Goal: Information Seeking & Learning: Learn about a topic

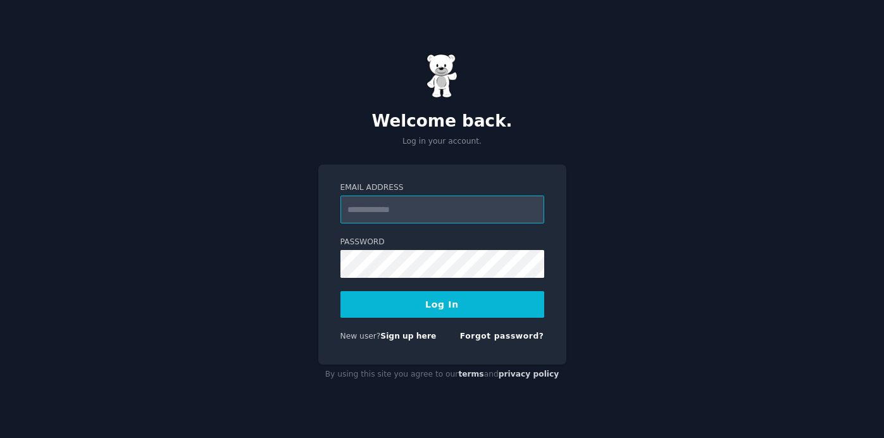
type input "**********"
click at [437, 306] on button "Log In" at bounding box center [443, 304] width 204 height 27
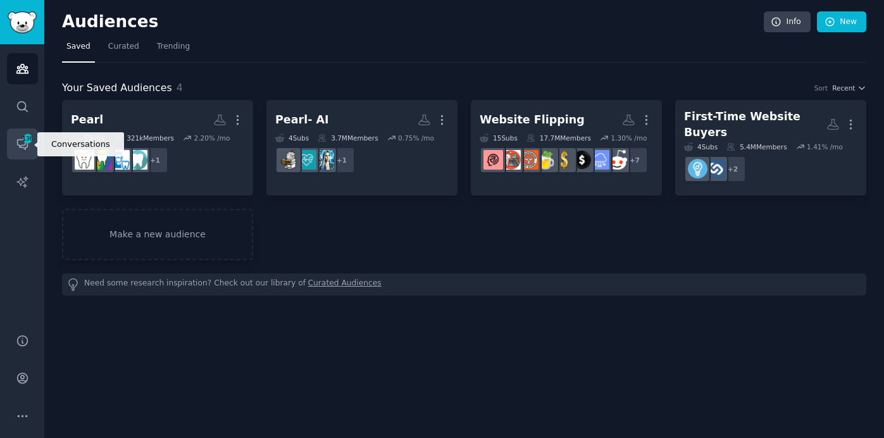
click at [22, 141] on span "136" at bounding box center [27, 138] width 11 height 9
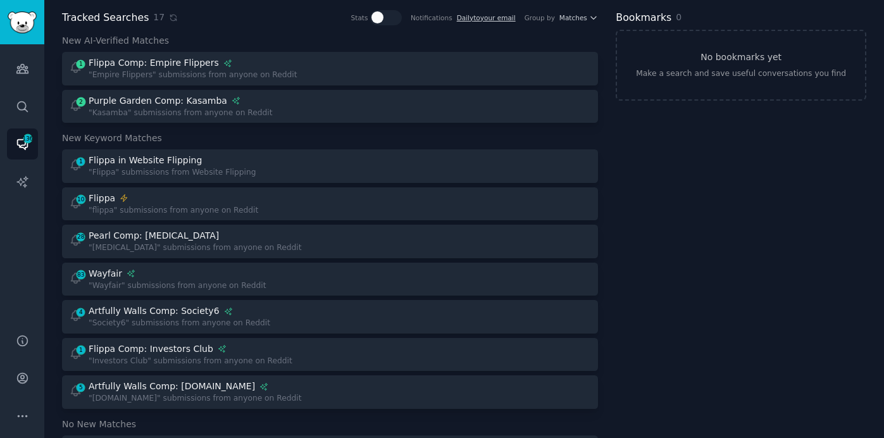
scroll to position [14, 0]
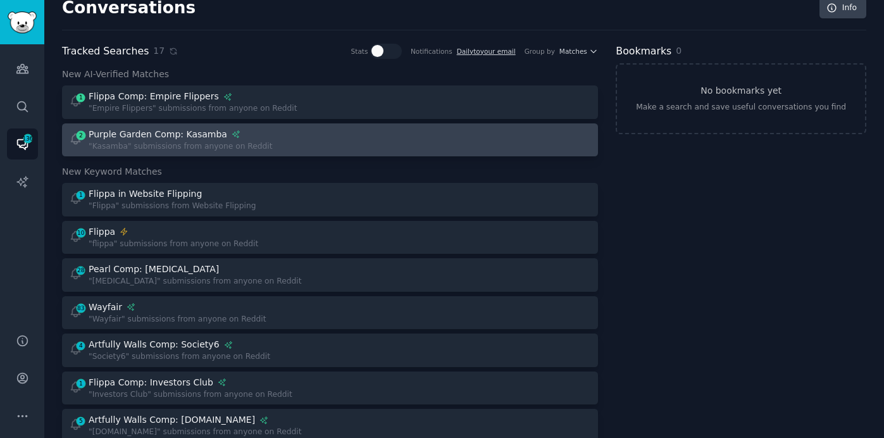
click at [296, 134] on div "2 Purple Garden Comp: Kasamba "Kasamba" submissions from anyone on Reddit" at bounding box center [195, 140] width 253 height 25
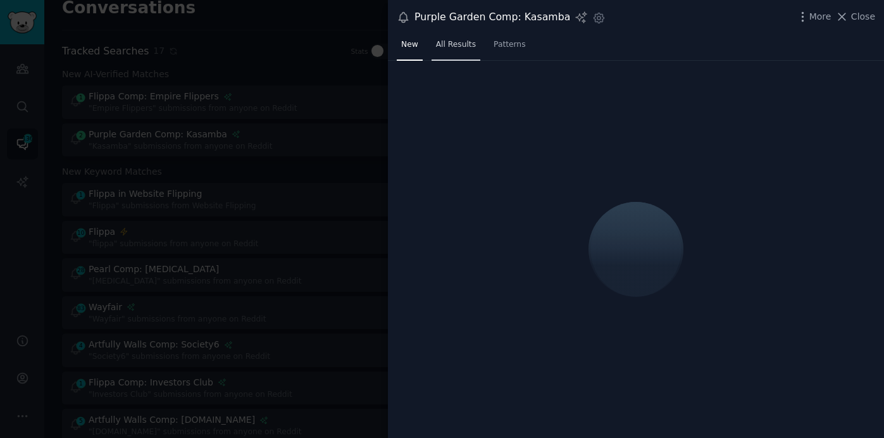
click at [458, 44] on span "All Results" at bounding box center [456, 44] width 40 height 11
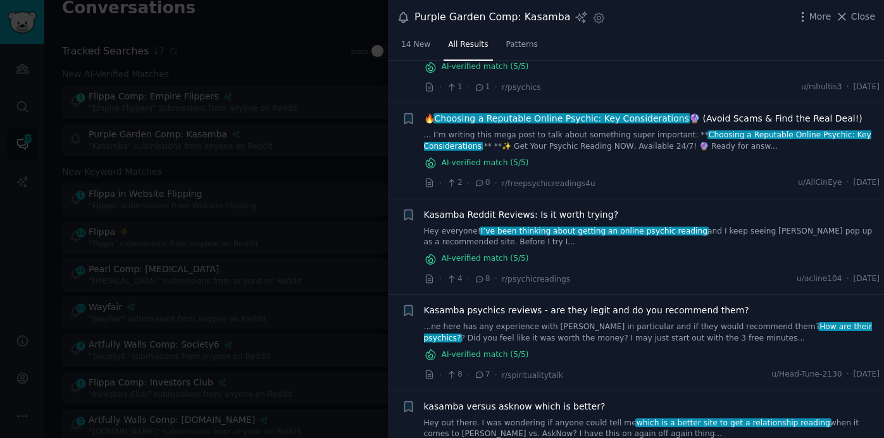
scroll to position [871, 0]
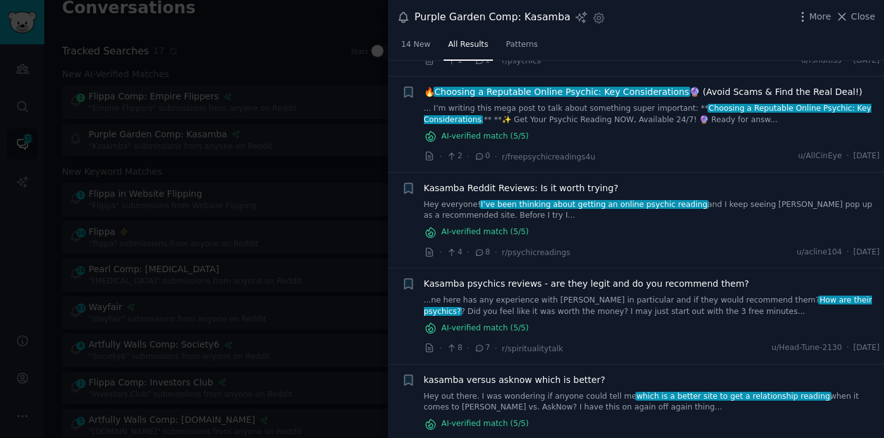
click at [306, 225] on div at bounding box center [442, 219] width 884 height 438
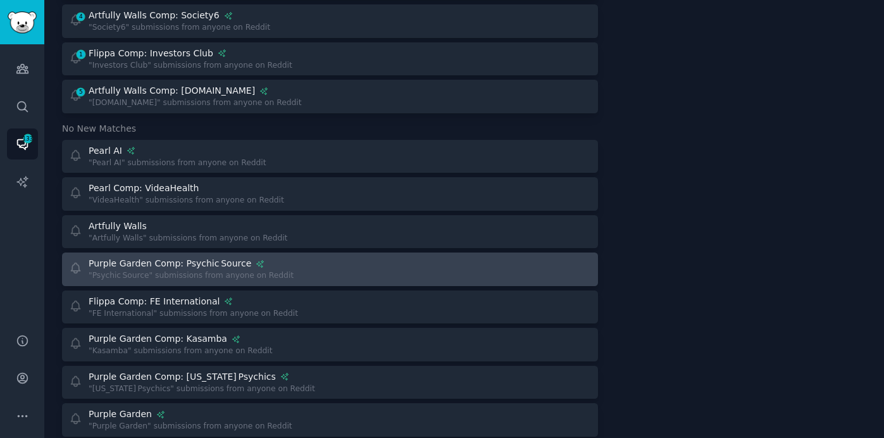
scroll to position [342, 0]
click at [397, 274] on div at bounding box center [465, 270] width 253 height 25
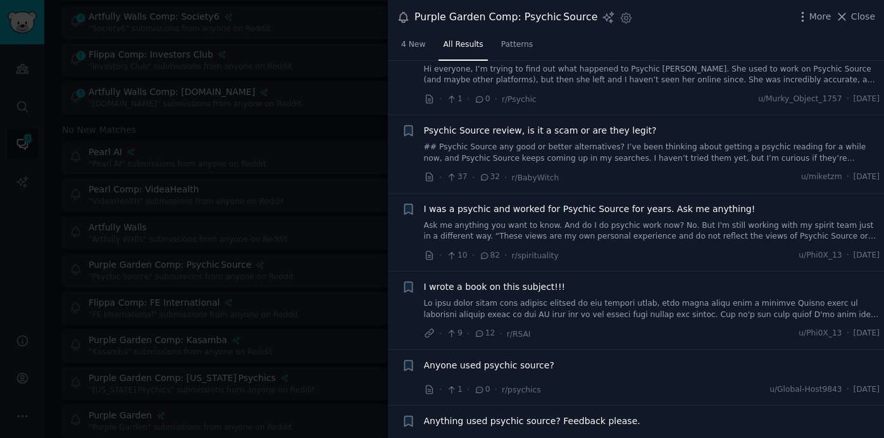
scroll to position [49, 0]
click at [586, 211] on span "I was a psychic and worked for Psychic Source for years. Ask me anything!" at bounding box center [590, 207] width 332 height 13
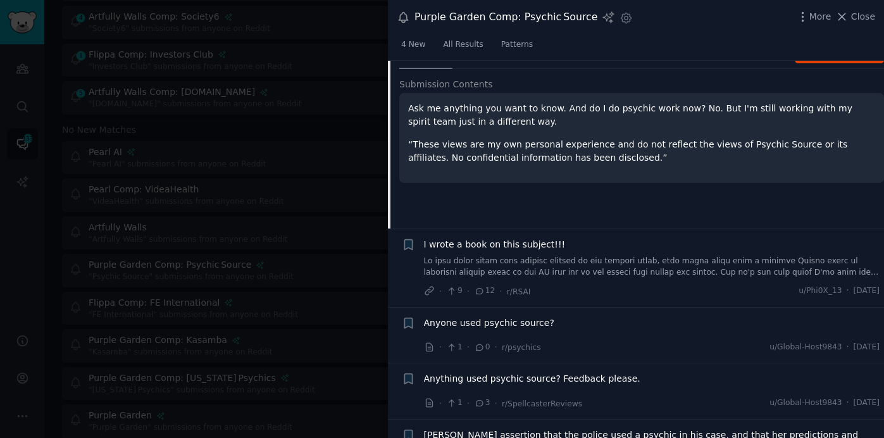
scroll to position [283, 0]
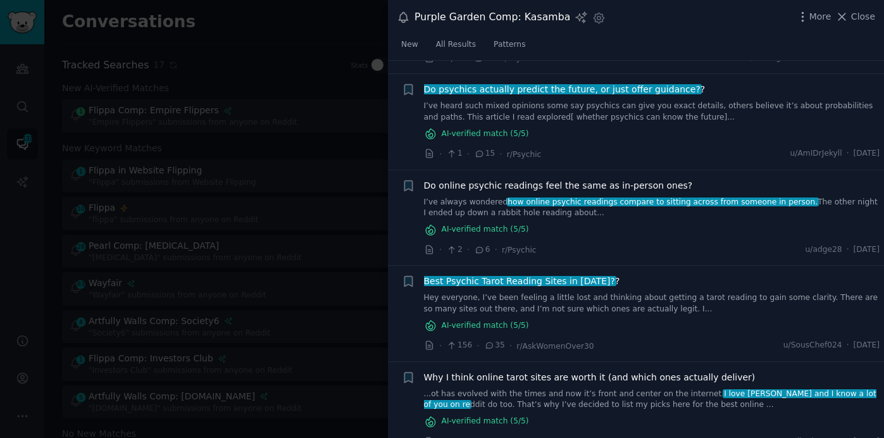
scroll to position [305, 0]
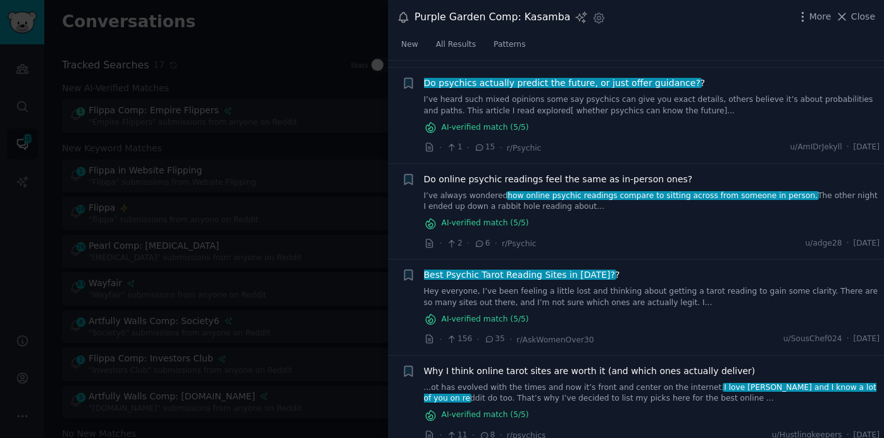
click at [558, 275] on span "Best Psychic Tarot Reading Sites in 2025?" at bounding box center [520, 275] width 194 height 10
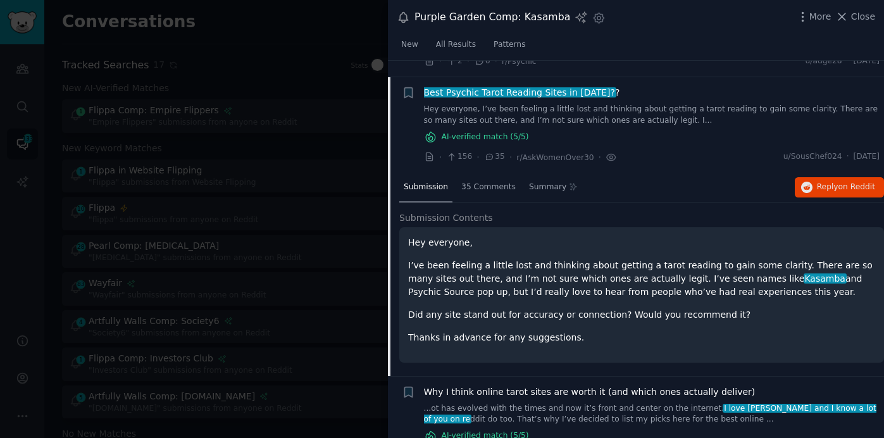
scroll to position [503, 0]
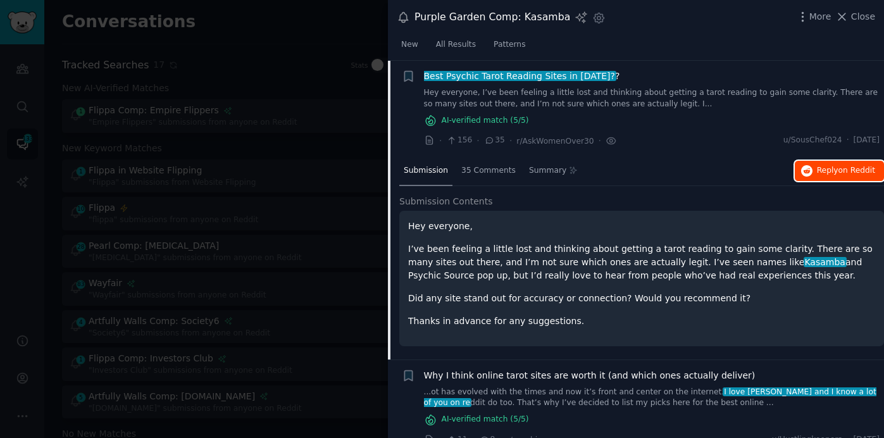
click at [846, 163] on button "Reply on Reddit" at bounding box center [839, 171] width 89 height 20
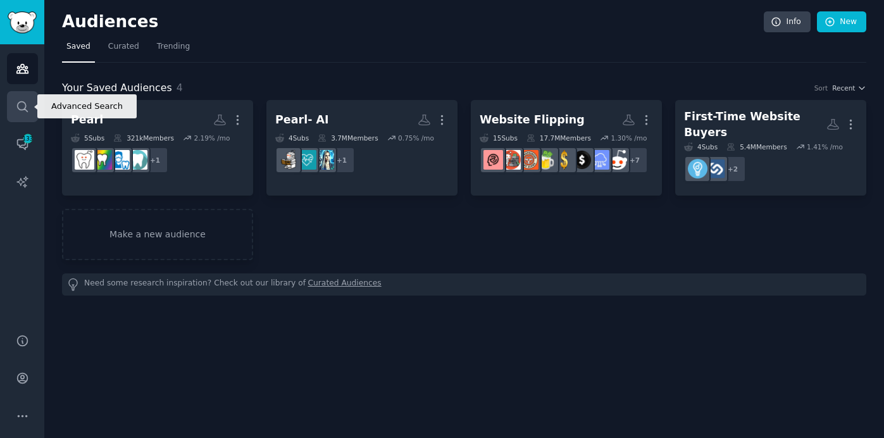
click at [28, 110] on icon "Sidebar" at bounding box center [22, 106] width 13 height 13
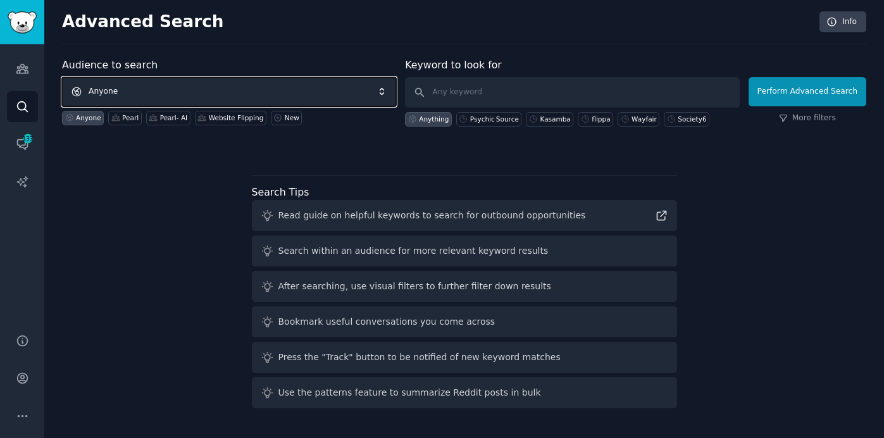
click at [145, 88] on span "Anyone" at bounding box center [229, 91] width 334 height 29
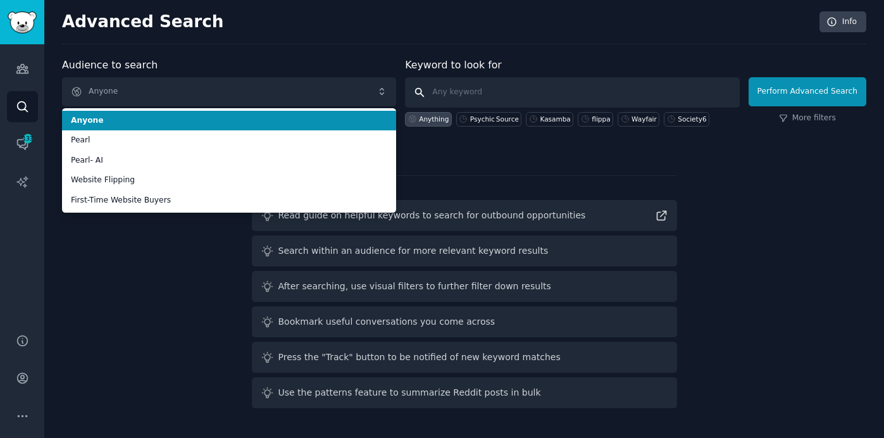
click at [459, 98] on input "text" at bounding box center [572, 92] width 334 height 30
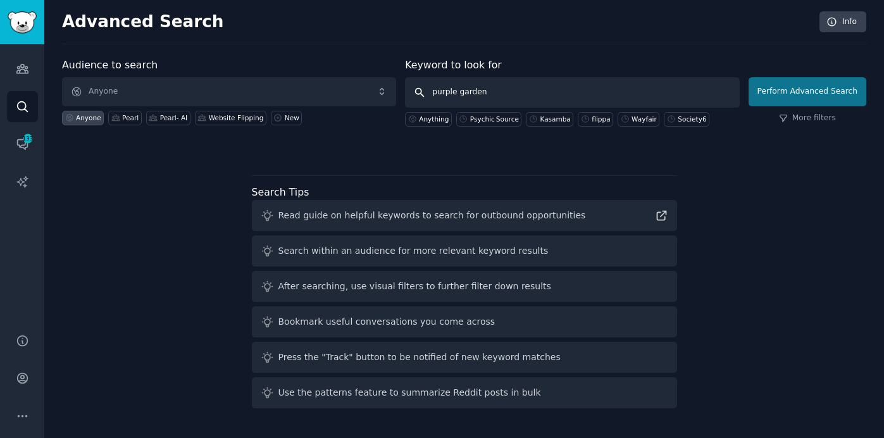
type input "purple garden"
click at [815, 88] on button "Perform Advanced Search" at bounding box center [808, 91] width 118 height 29
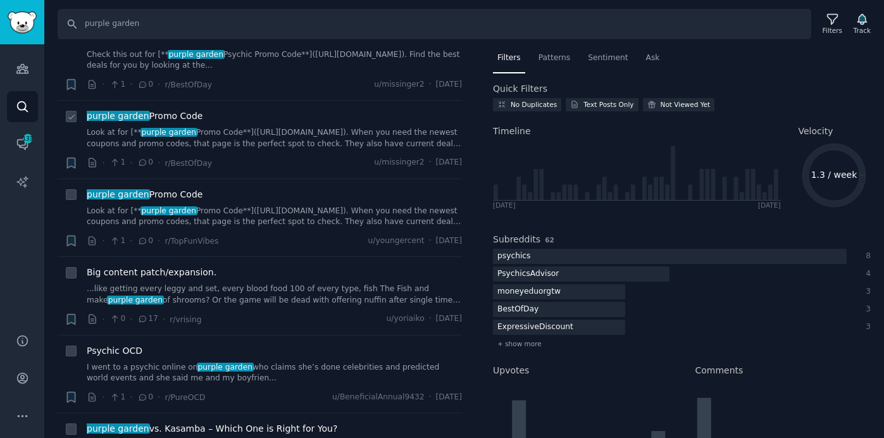
scroll to position [2664, 0]
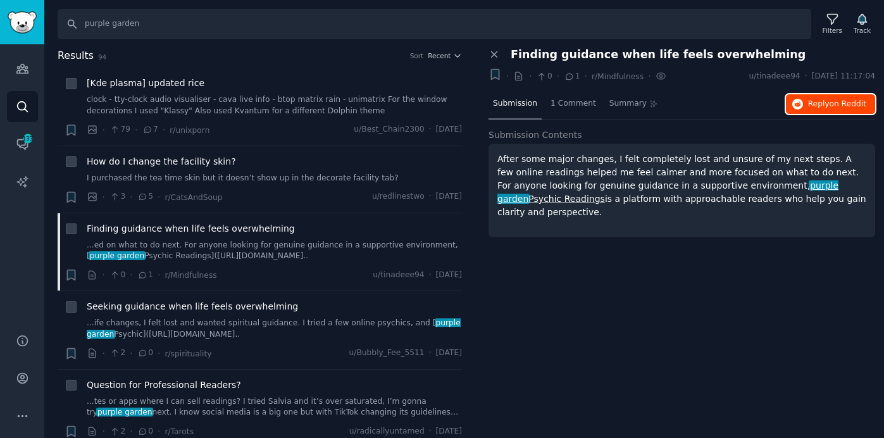
click at [821, 109] on span "Reply on Reddit" at bounding box center [837, 104] width 58 height 11
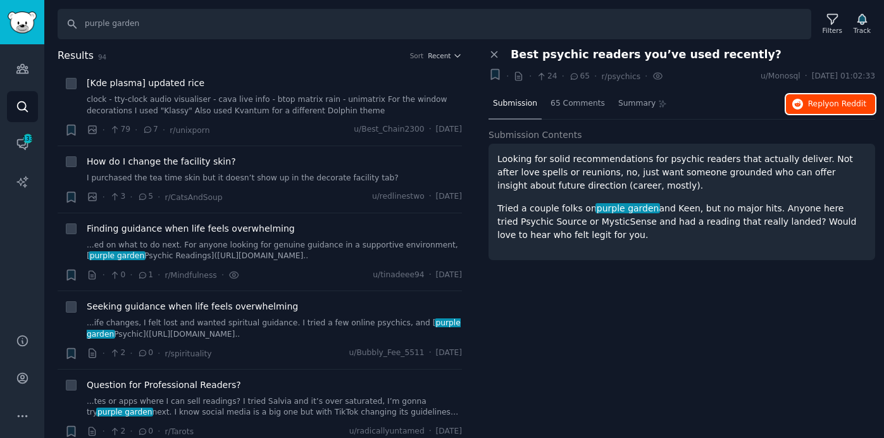
click at [800, 99] on icon "button" at bounding box center [798, 104] width 11 height 11
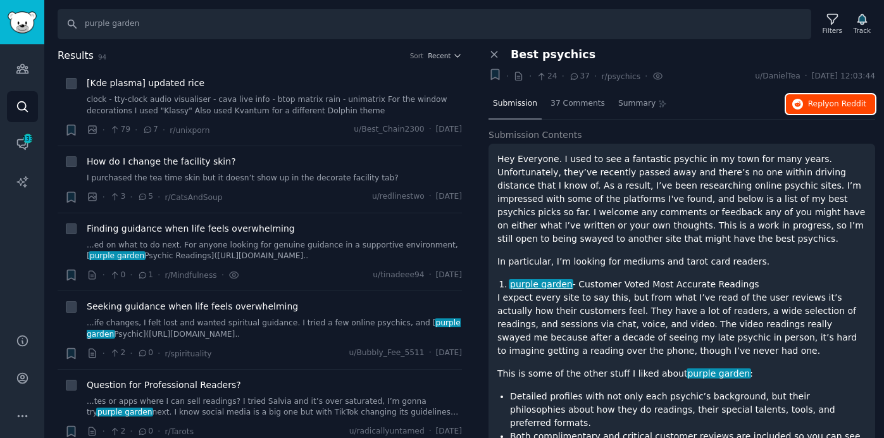
click at [822, 104] on span "Reply on Reddit" at bounding box center [837, 104] width 58 height 11
